Goal: Find specific page/section: Find specific page/section

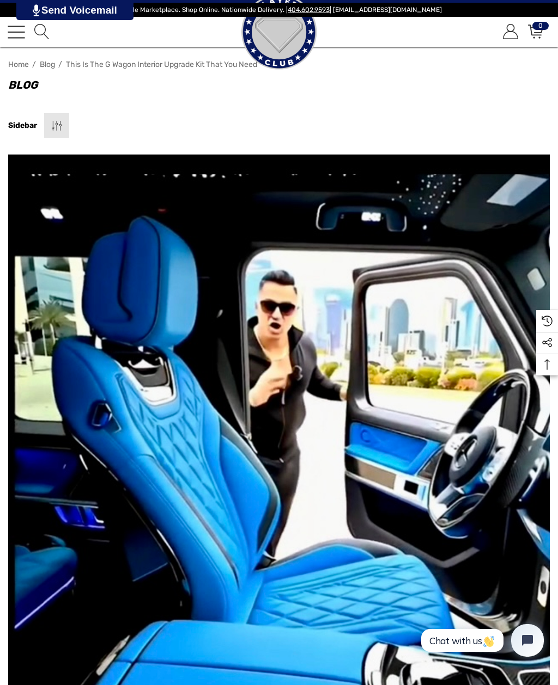
click at [16, 30] on link "Toggle menu" at bounding box center [16, 31] width 17 height 17
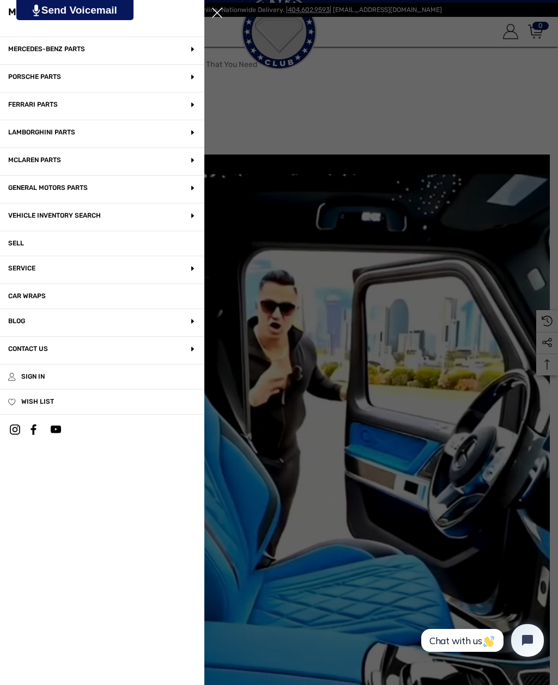
scroll to position [146, 0]
click at [155, 157] on p "McLaren Parts" at bounding box center [102, 161] width 204 height 27
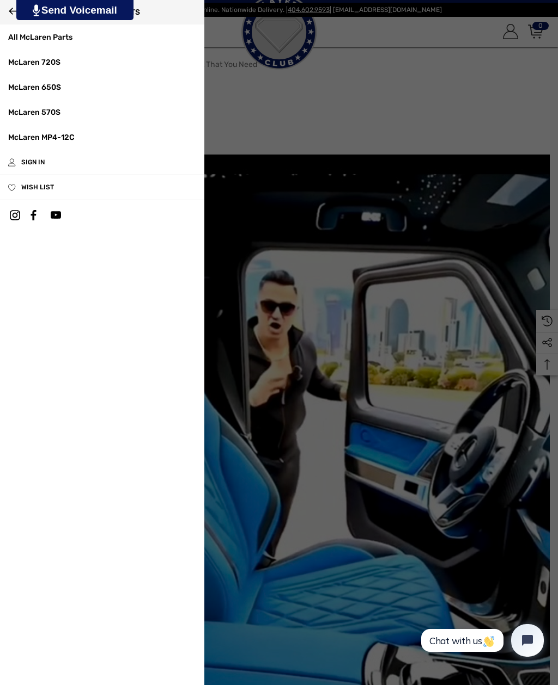
click at [57, 68] on link "McLaren 720S" at bounding box center [102, 62] width 204 height 25
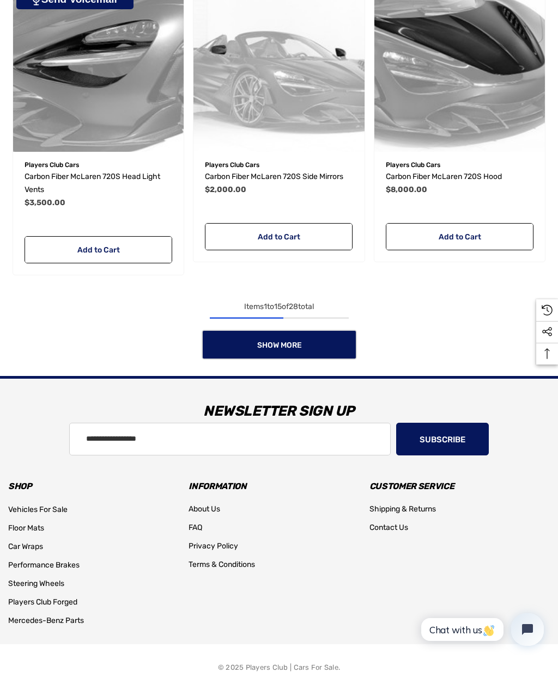
scroll to position [1357, 0]
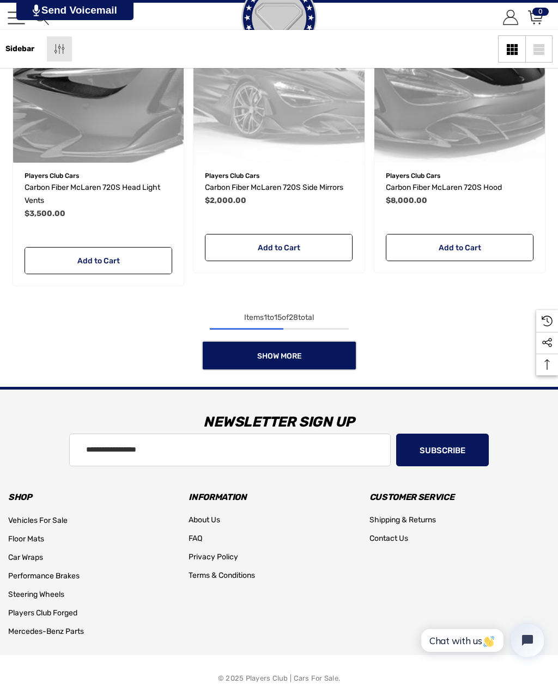
click at [324, 371] on link "Show More" at bounding box center [278, 356] width 155 height 30
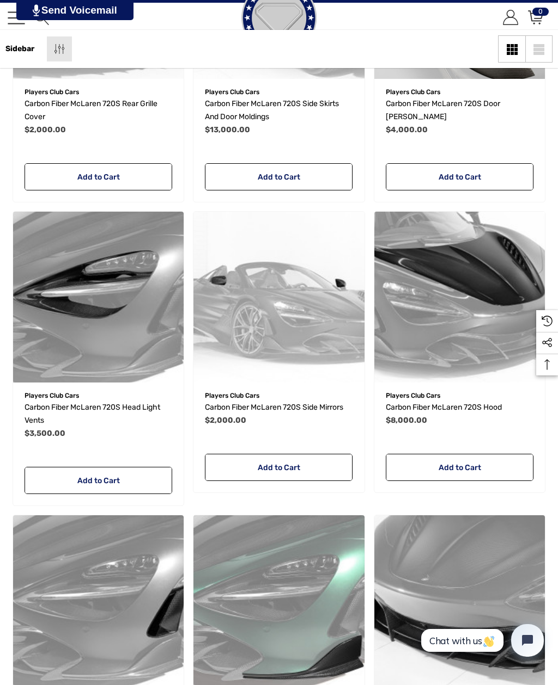
scroll to position [1137, 0]
click at [468, 278] on img "Carbon Fiber McLaren 720S Hood,$8,000.00\a" at bounding box center [459, 297] width 170 height 170
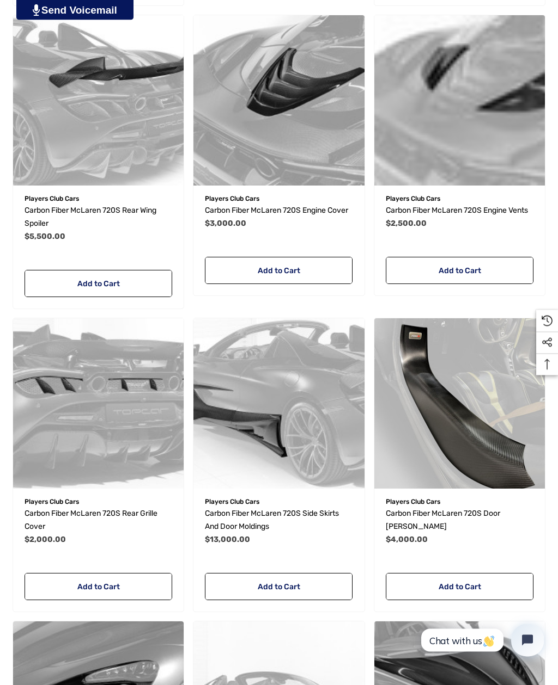
scroll to position [776, 0]
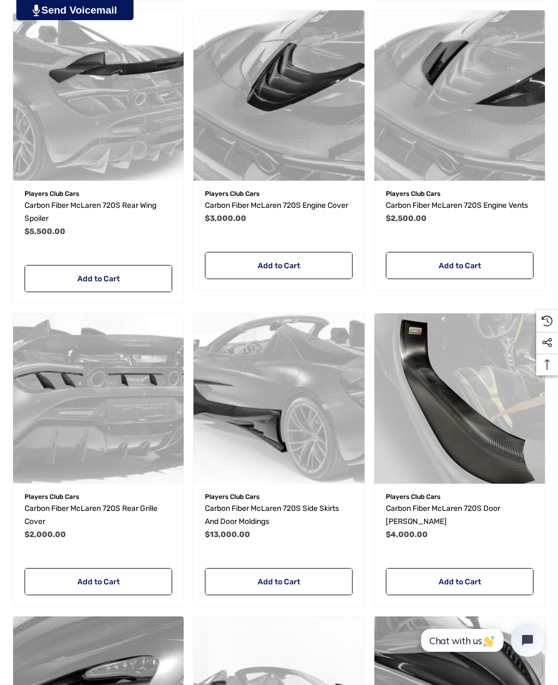
click at [134, 382] on img "Carbon Fiber McLaren 720S Rear Grille Cover,$2,000.00\a" at bounding box center [98, 399] width 170 height 170
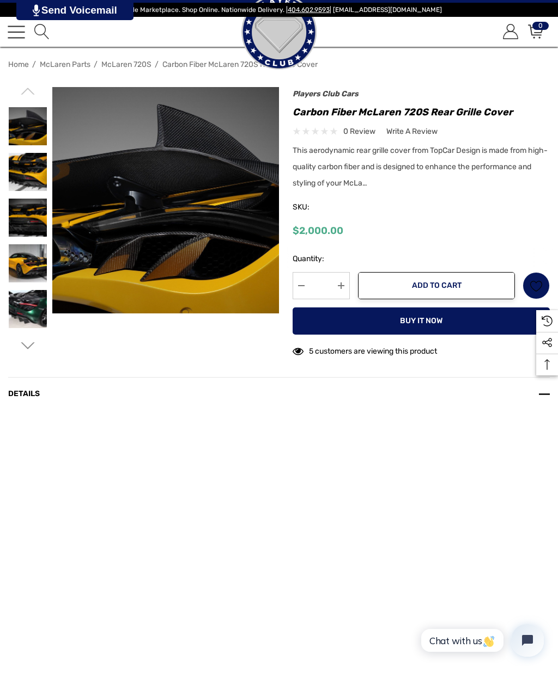
click at [26, 168] on img at bounding box center [28, 172] width 38 height 38
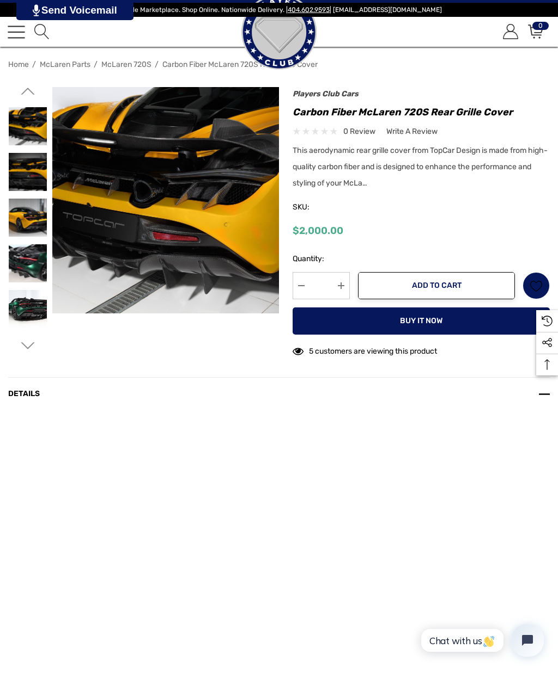
click at [28, 215] on img at bounding box center [28, 218] width 38 height 38
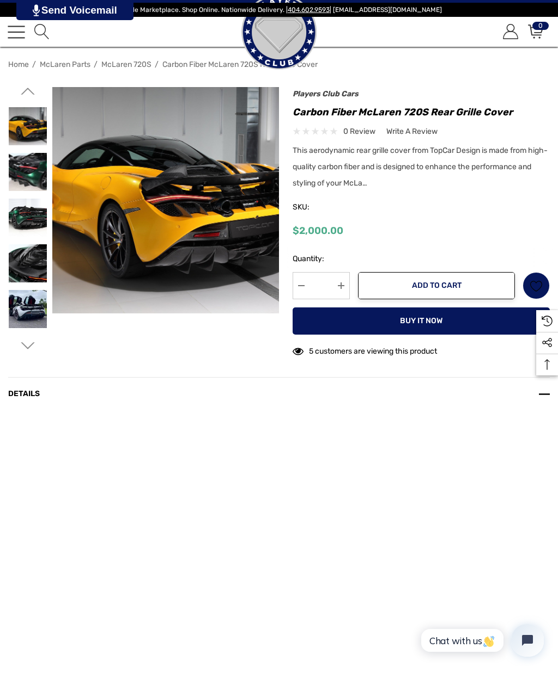
click at [29, 207] on img at bounding box center [28, 218] width 38 height 38
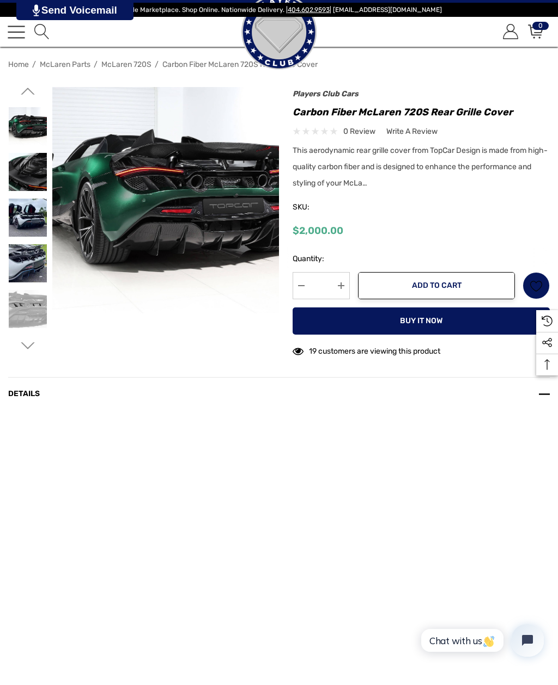
click at [33, 250] on img at bounding box center [28, 263] width 38 height 38
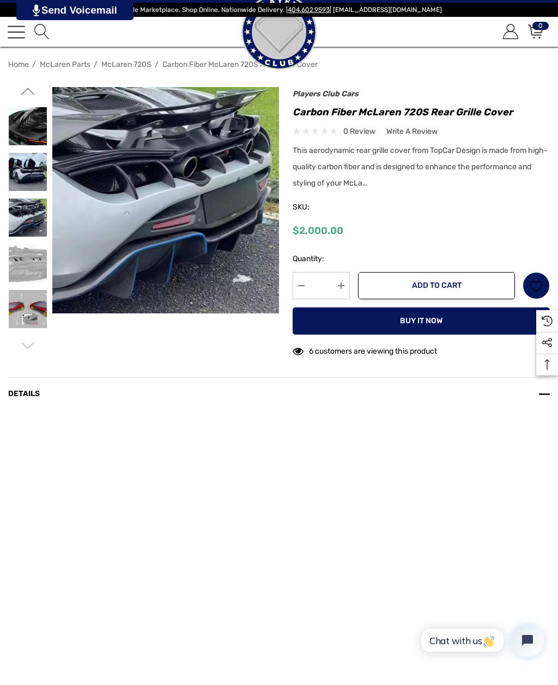
click at [24, 307] on img at bounding box center [28, 309] width 38 height 38
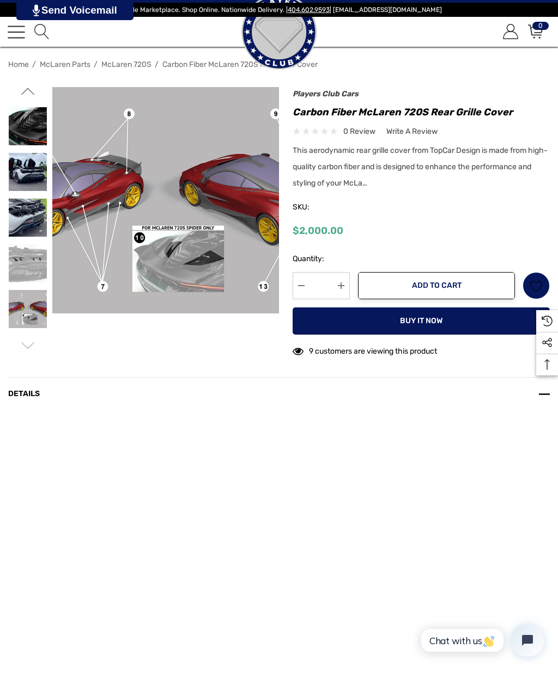
click at [27, 260] on img at bounding box center [28, 263] width 38 height 38
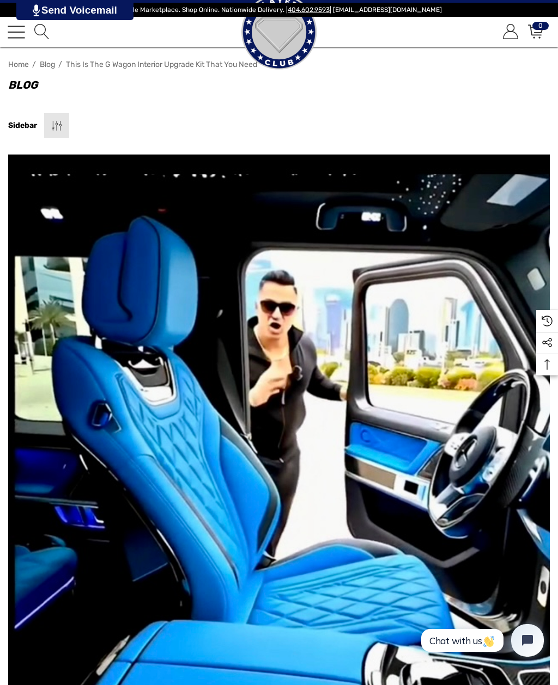
click at [16, 40] on link "Toggle menu" at bounding box center [16, 31] width 17 height 17
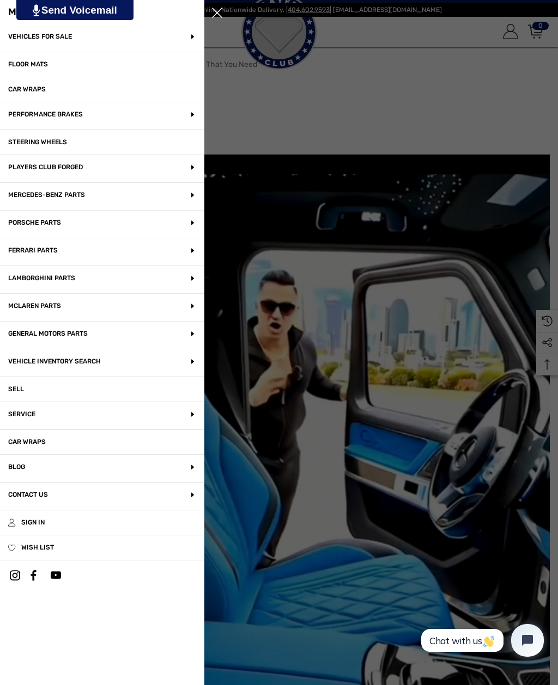
click at [194, 193] on p "Mercedes-Benz Parts" at bounding box center [102, 196] width 204 height 27
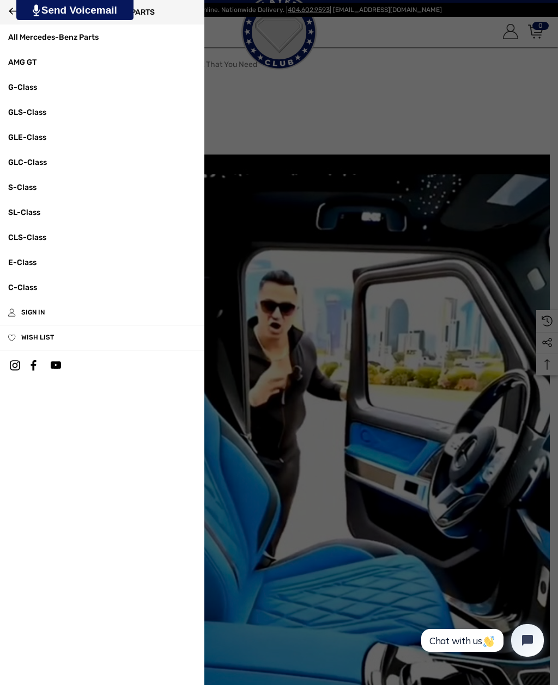
click at [31, 89] on link "G-Class" at bounding box center [102, 87] width 204 height 25
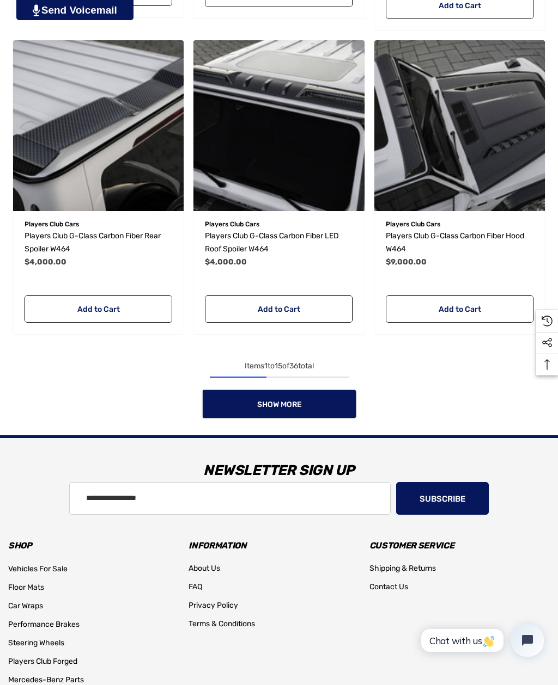
scroll to position [1298, 0]
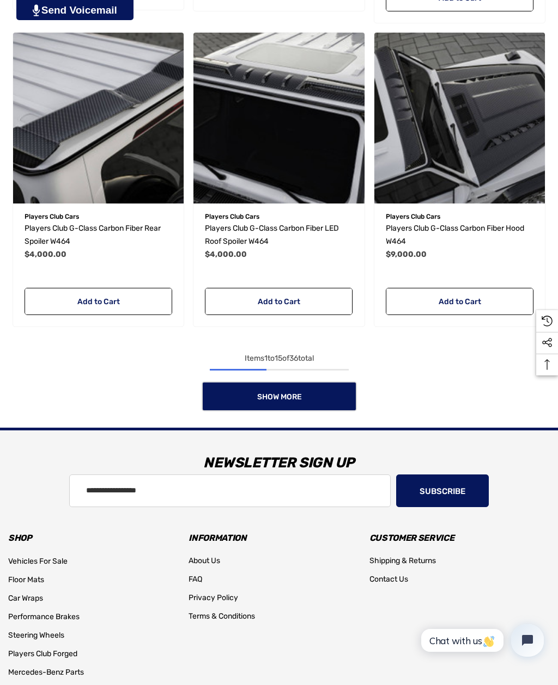
click at [336, 397] on link "Show More" at bounding box center [278, 397] width 155 height 30
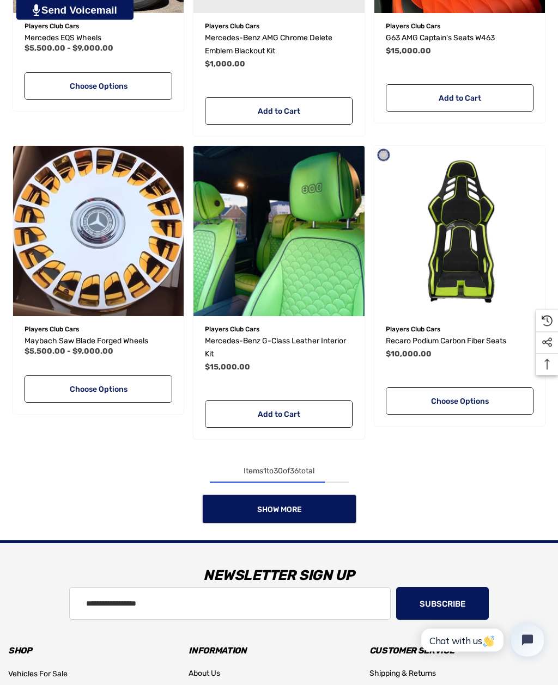
scroll to position [2703, 0]
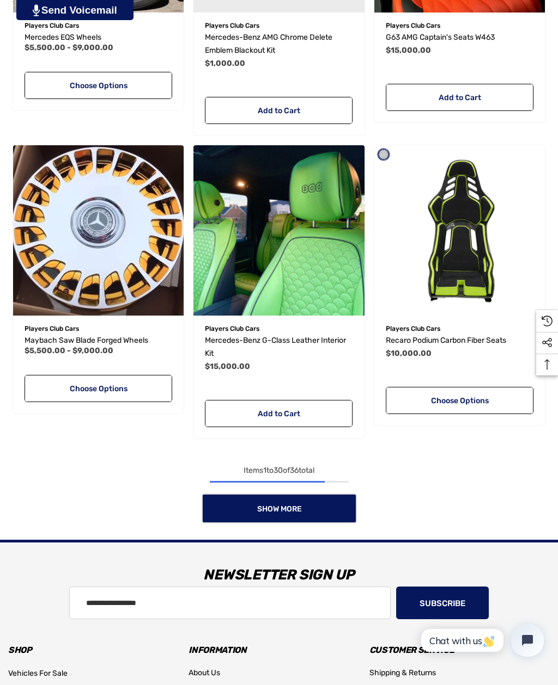
click at [330, 511] on link "Show More" at bounding box center [278, 509] width 155 height 30
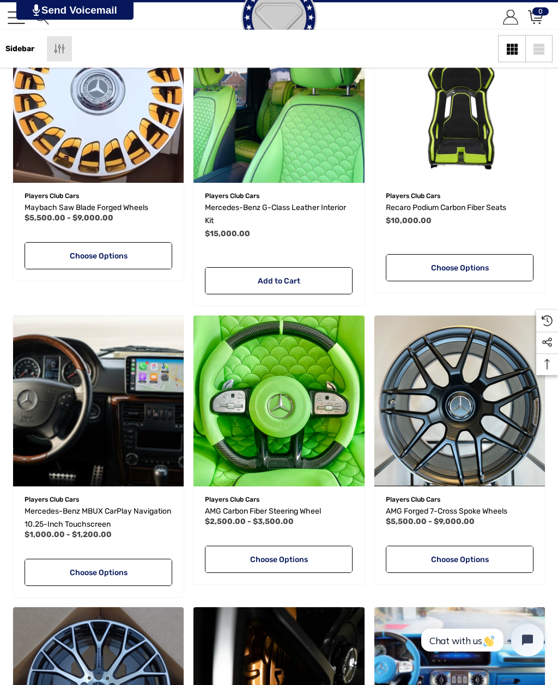
scroll to position [2771, 0]
